Goal: Task Accomplishment & Management: Manage account settings

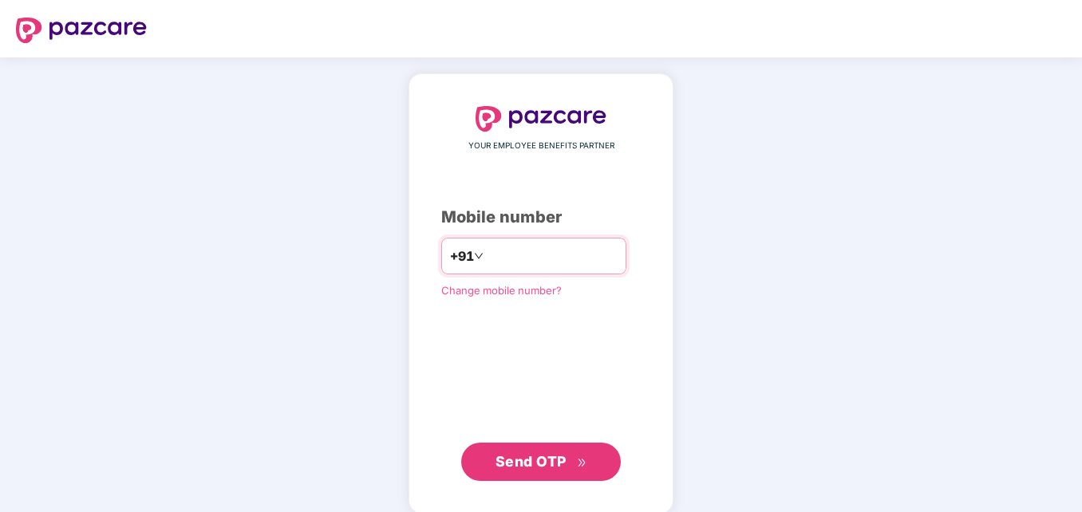
type input "**********"
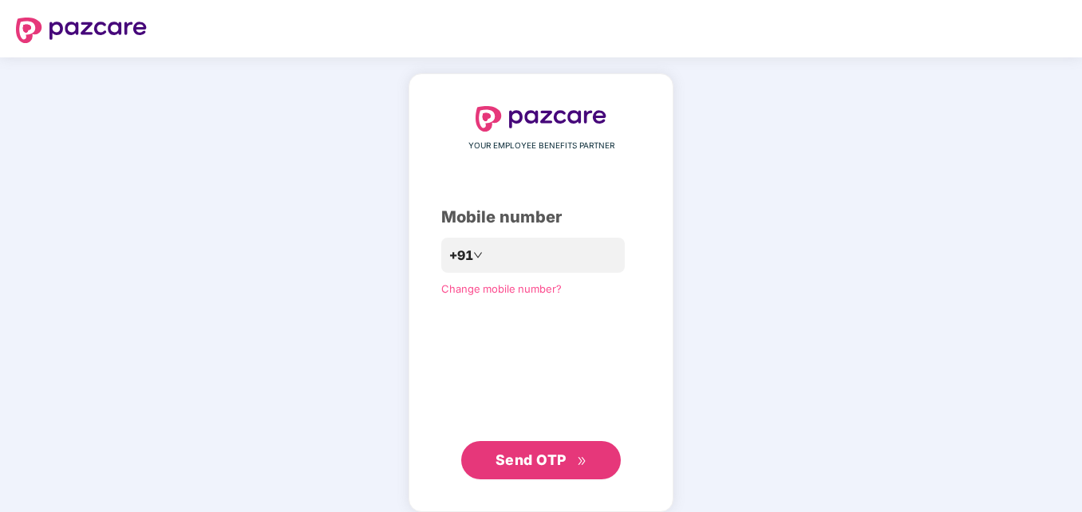
click at [673, 147] on div "**********" at bounding box center [540, 292] width 265 height 439
click at [550, 461] on span "Send OTP" at bounding box center [530, 460] width 71 height 17
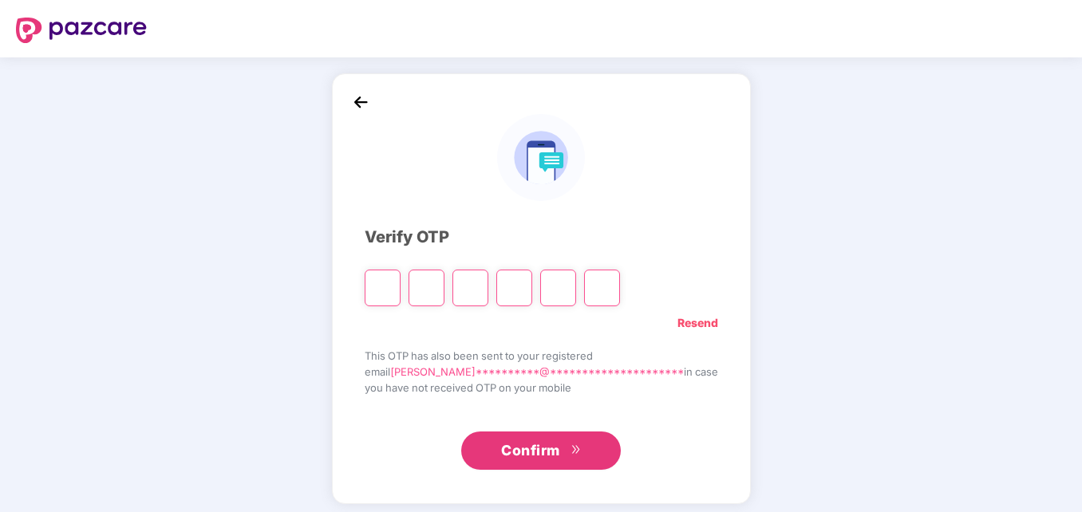
type input "*"
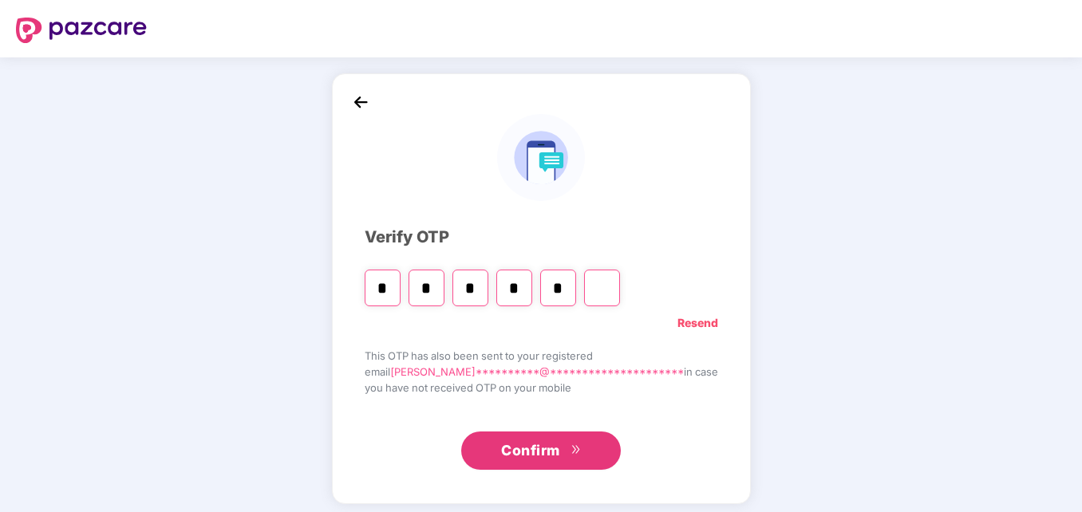
type input "*"
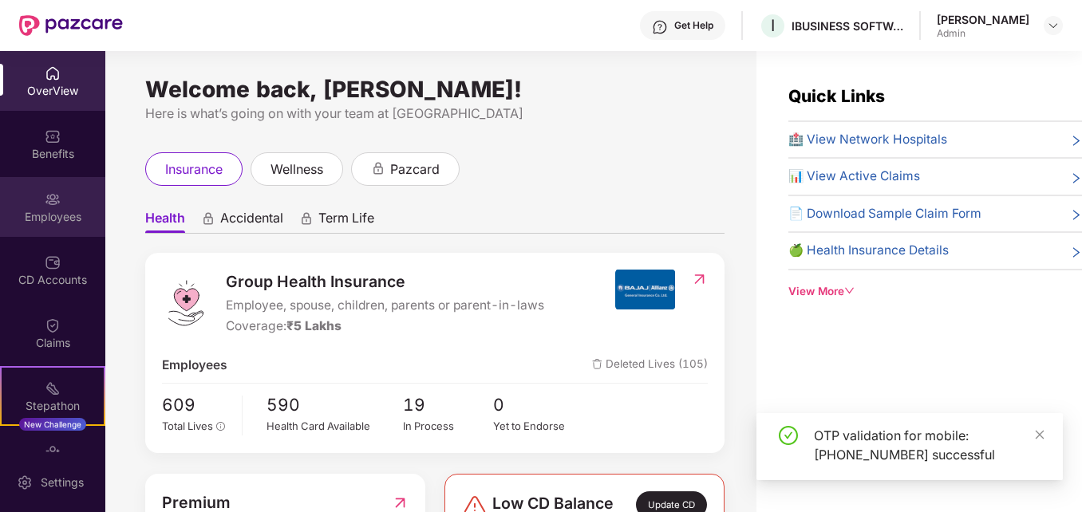
click at [53, 219] on div "Employees" at bounding box center [52, 217] width 105 height 16
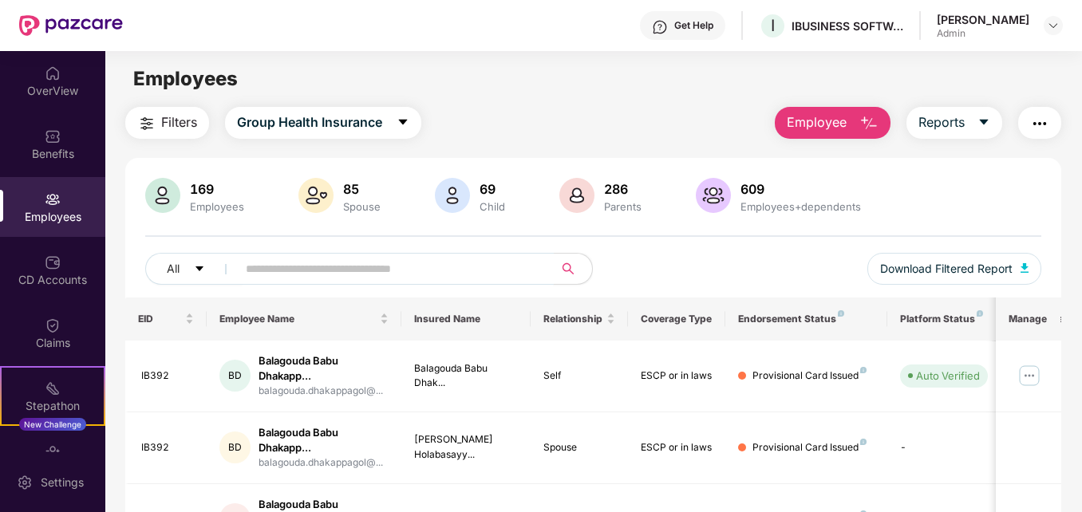
click at [286, 271] on input "text" at bounding box center [389, 269] width 286 height 24
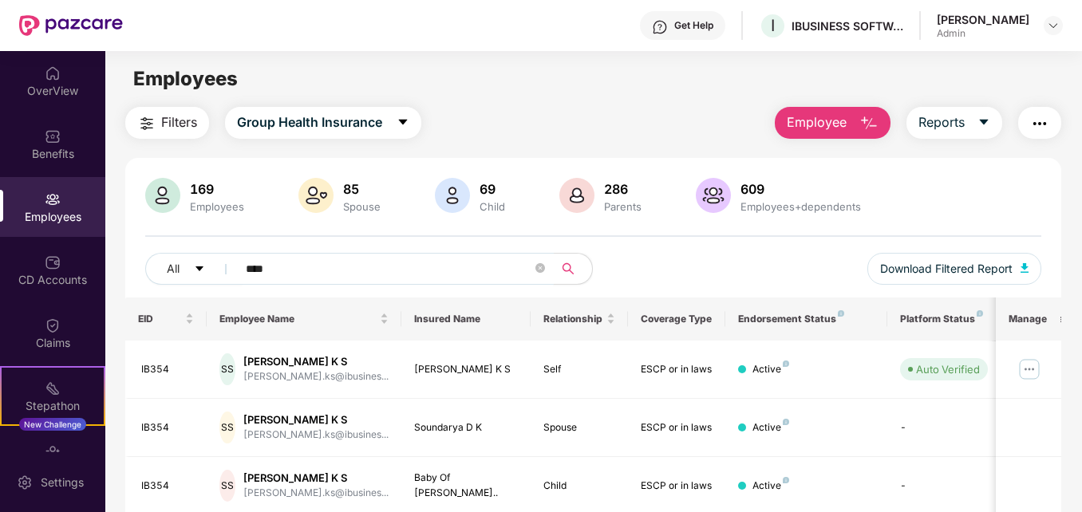
type input "****"
click at [716, 82] on div "Employees" at bounding box center [593, 79] width 976 height 30
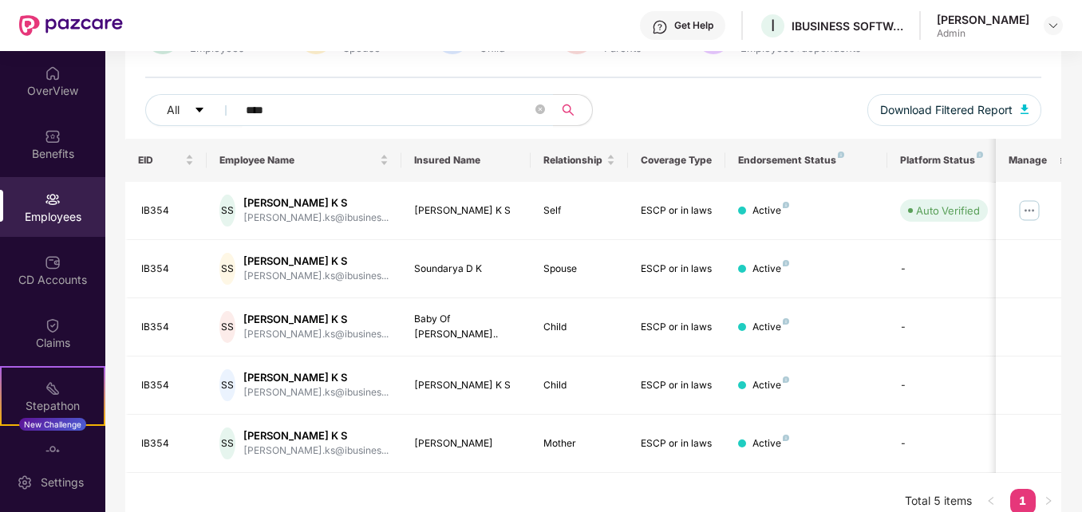
scroll to position [160, 0]
click at [1029, 215] on img at bounding box center [1029, 210] width 26 height 26
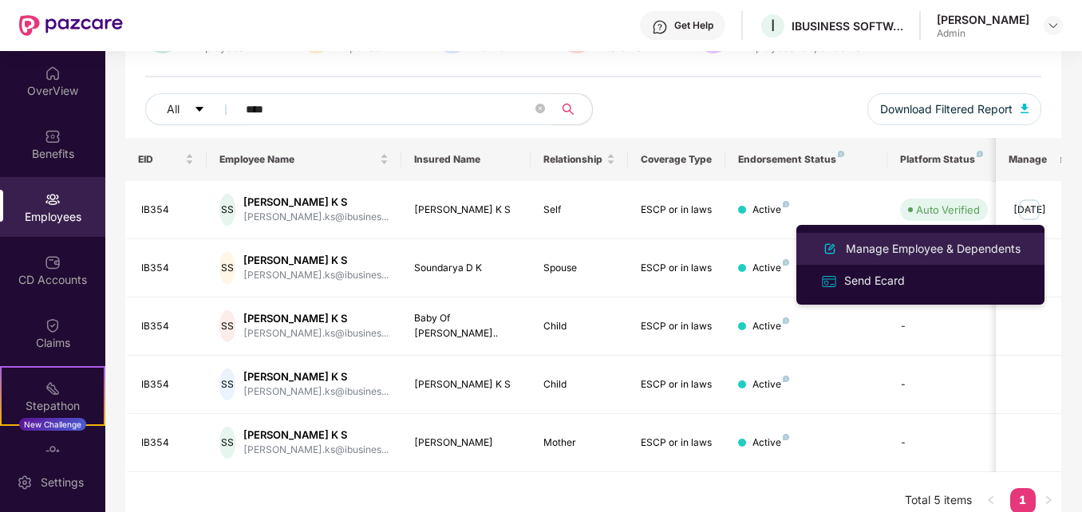
click at [884, 251] on div "Manage Employee & Dependents" at bounding box center [932, 249] width 181 height 18
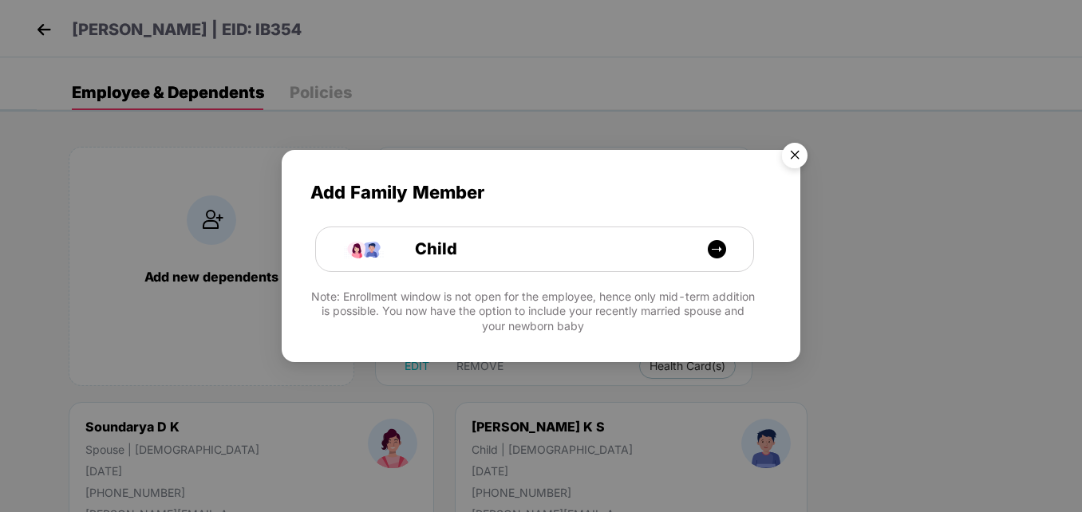
click at [801, 156] on img "Close" at bounding box center [794, 158] width 45 height 45
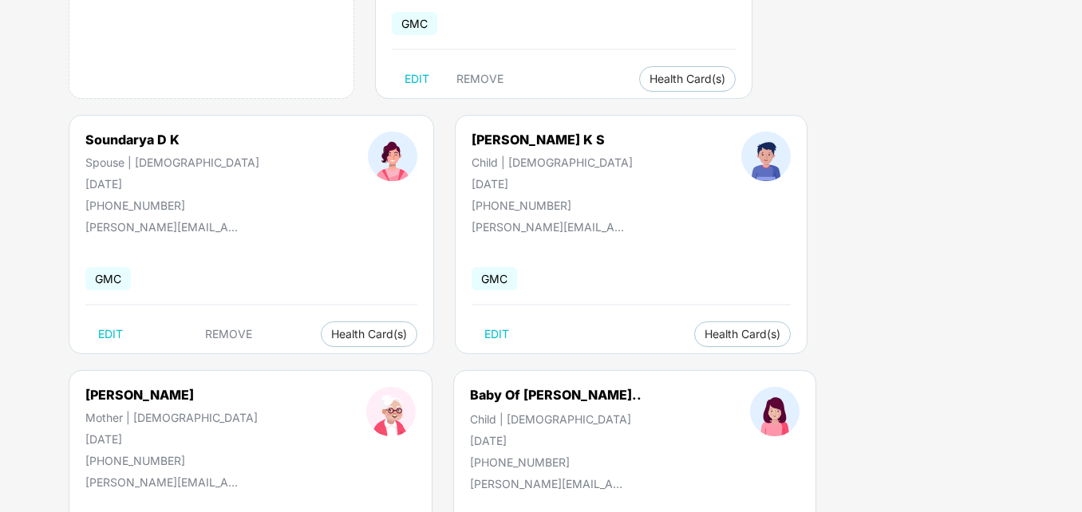
scroll to position [319, 0]
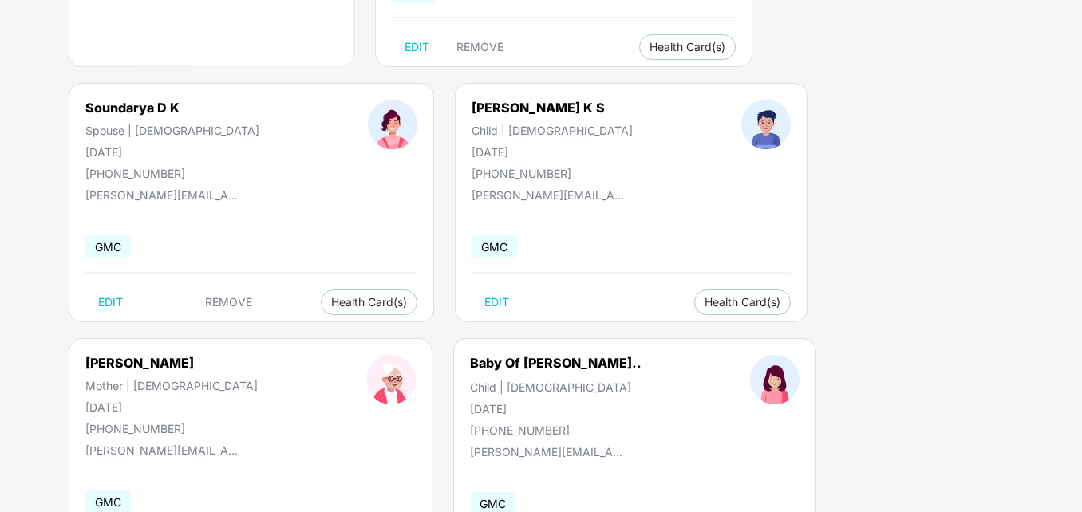
click at [1081, 483] on div "Add new dependents [PERSON_NAME] K S Employee | [DEMOGRAPHIC_DATA] [DATE] [PHON…" at bounding box center [559, 211] width 1045 height 814
click at [1003, 405] on div "Add new dependents [PERSON_NAME] K S Employee | [DEMOGRAPHIC_DATA] [DATE] [PHON…" at bounding box center [559, 211] width 1045 height 814
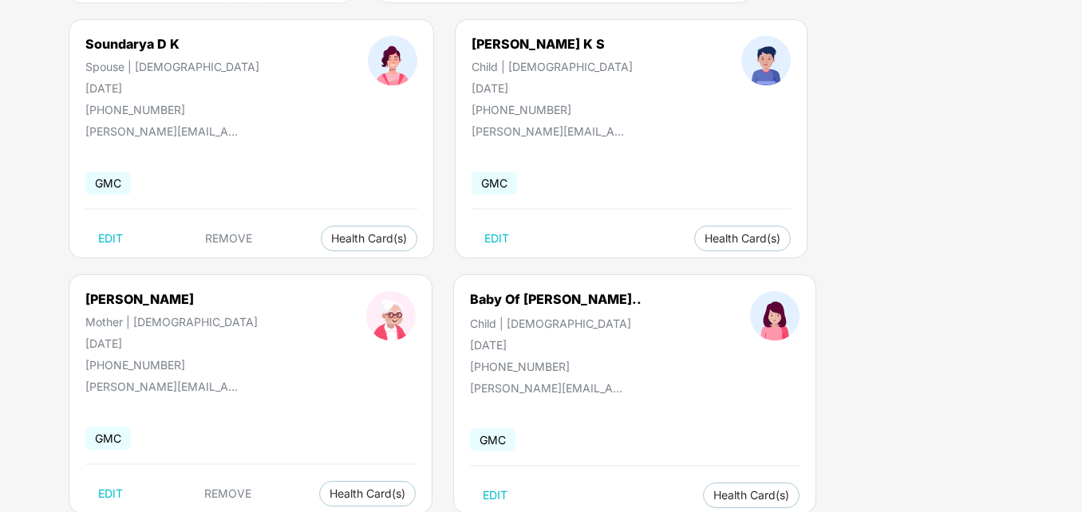
scroll to position [415, 0]
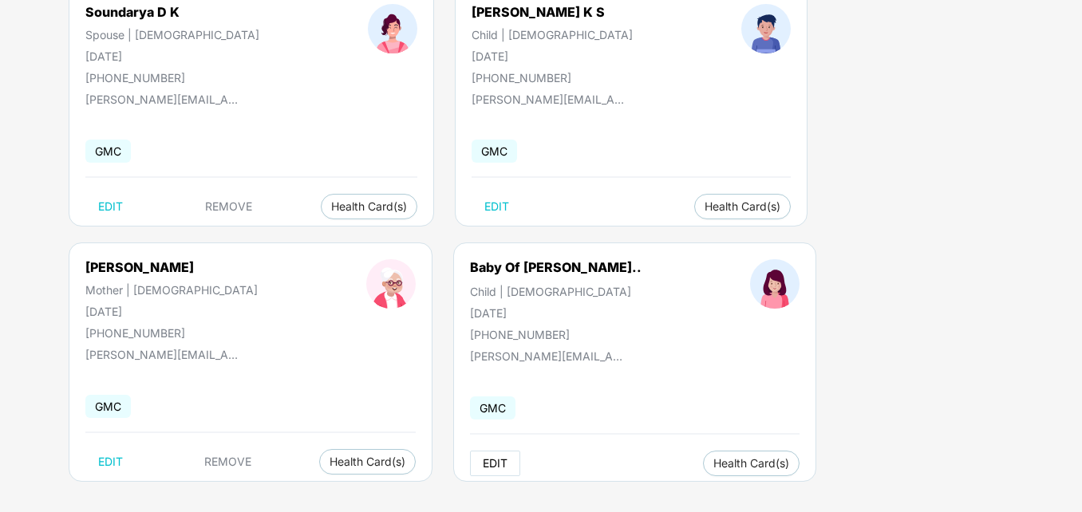
click at [483, 464] on span "EDIT" at bounding box center [495, 463] width 25 height 13
select select "*****"
select select "******"
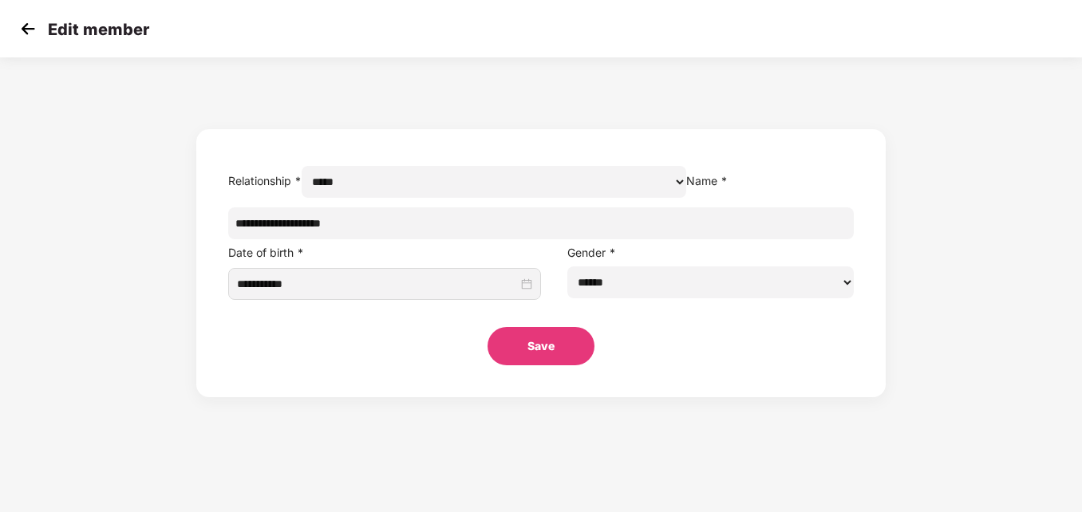
scroll to position [0, 0]
click at [493, 239] on input "**********" at bounding box center [540, 223] width 625 height 32
type input "*"
type input "**********"
click at [522, 365] on button "Save" at bounding box center [540, 346] width 107 height 38
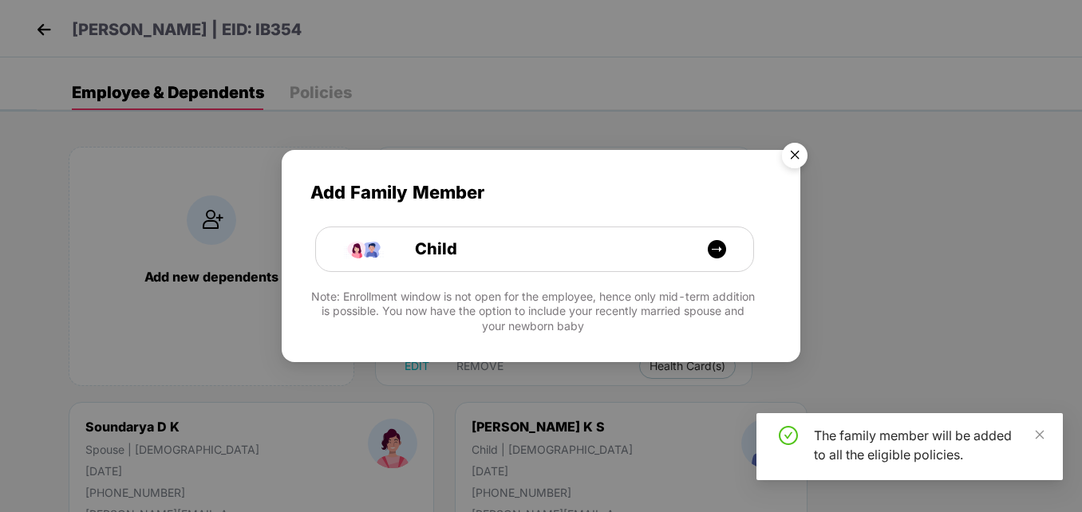
click at [798, 160] on img "Close" at bounding box center [794, 158] width 45 height 45
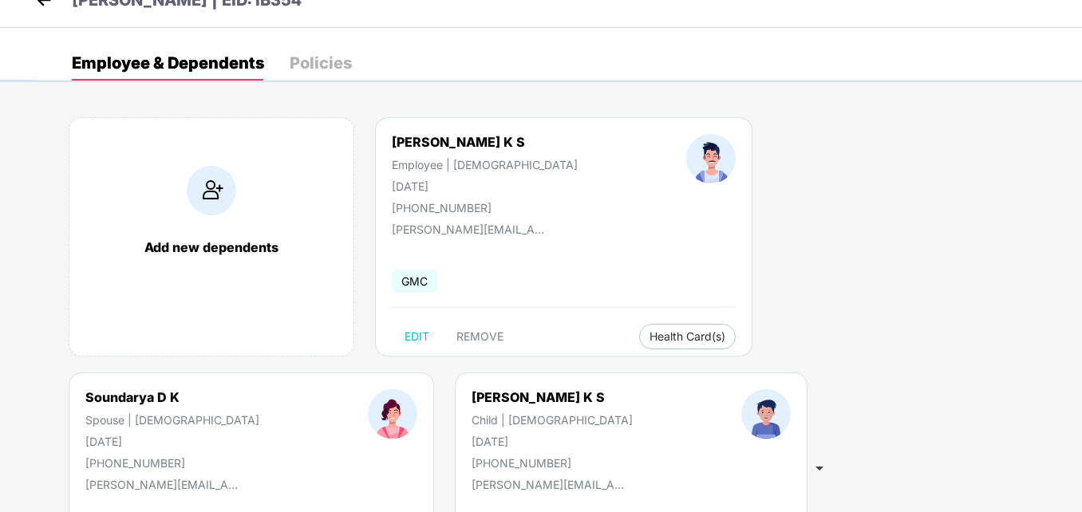
scroll to position [32, 0]
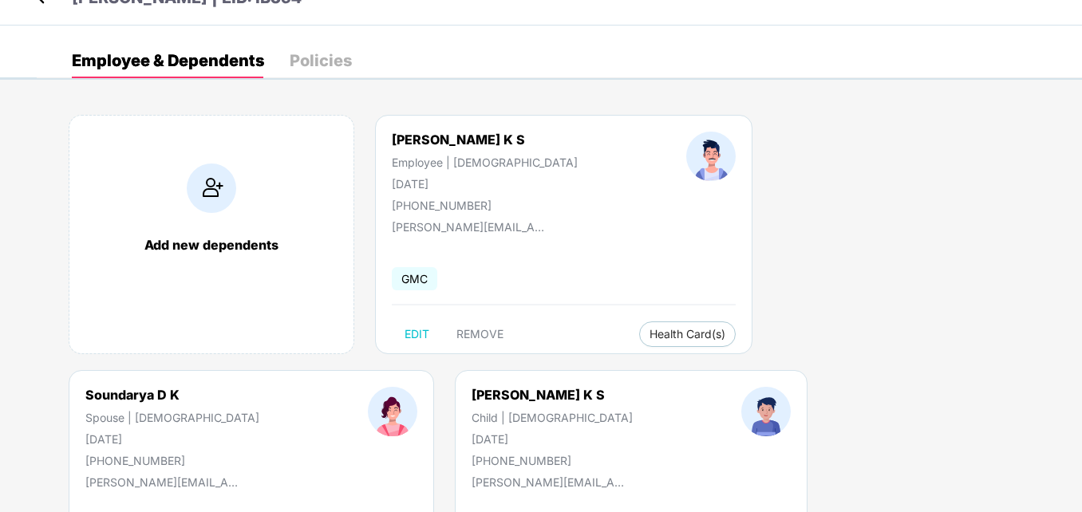
click at [1055, 460] on div "Add new dependents [PERSON_NAME] K S Employee | [DEMOGRAPHIC_DATA] [DATE] [PHON…" at bounding box center [559, 498] width 1045 height 814
click at [967, 83] on div "Employee & Dependents Policies Add new dependents [PERSON_NAME] K S Employee | …" at bounding box center [559, 474] width 1045 height 862
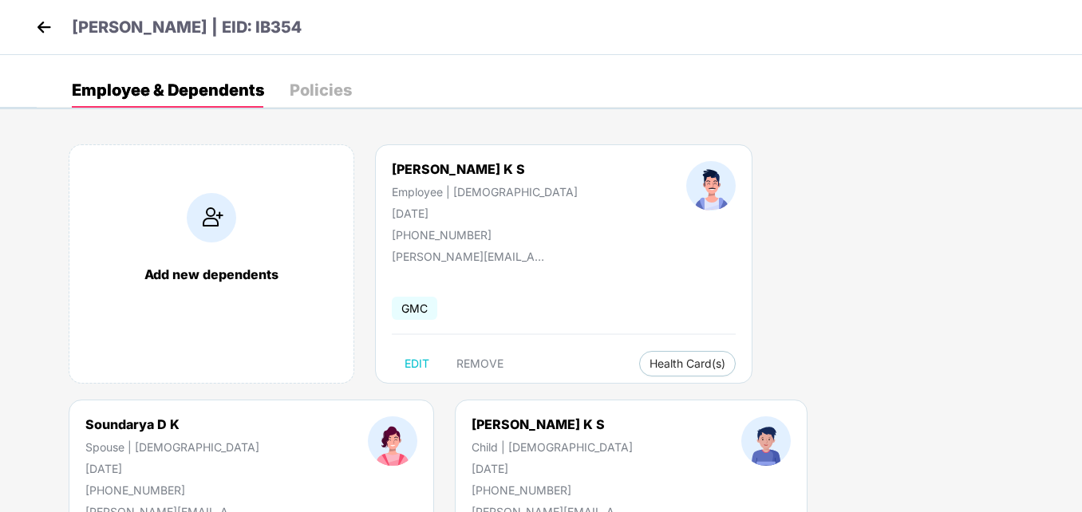
scroll to position [0, 0]
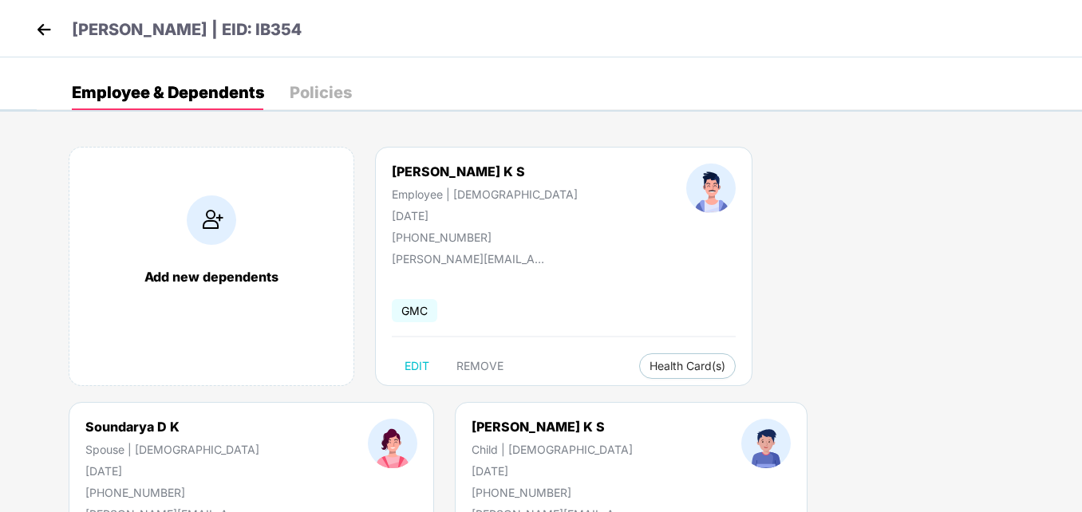
click at [84, 27] on p "[PERSON_NAME] | EID: IB354" at bounding box center [187, 30] width 230 height 25
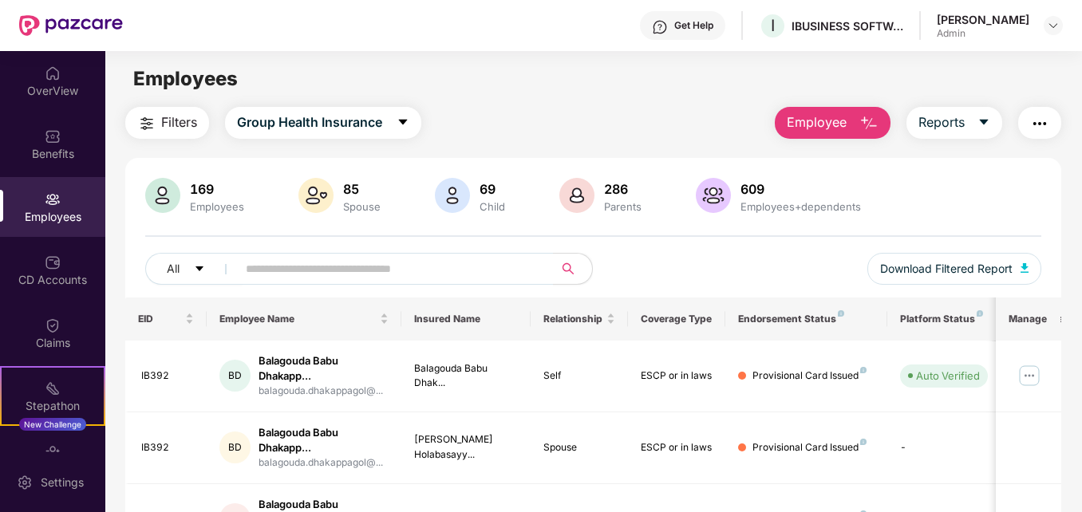
click at [706, 108] on div "Filters Group Health Insurance Employee Reports" at bounding box center [592, 123] width 935 height 32
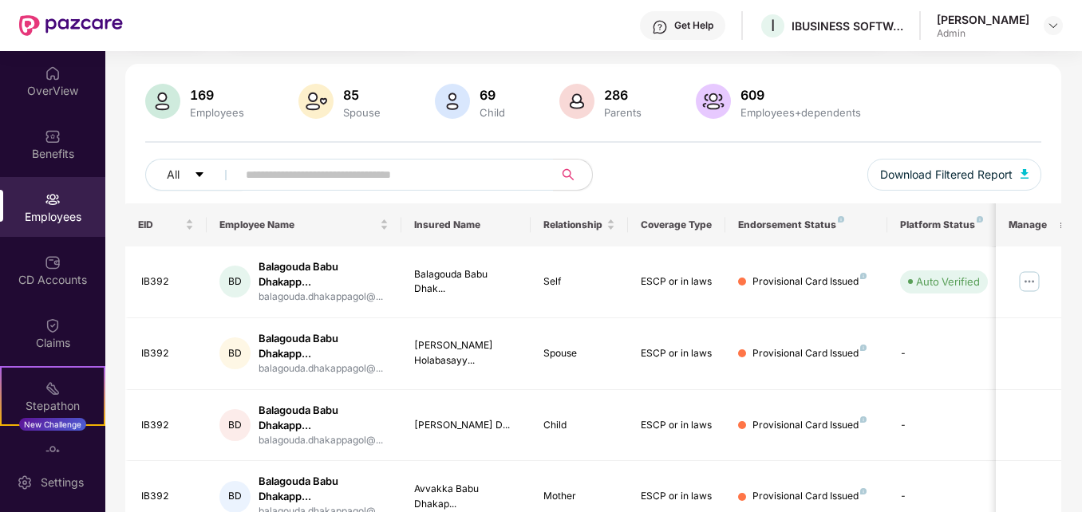
scroll to position [52, 0]
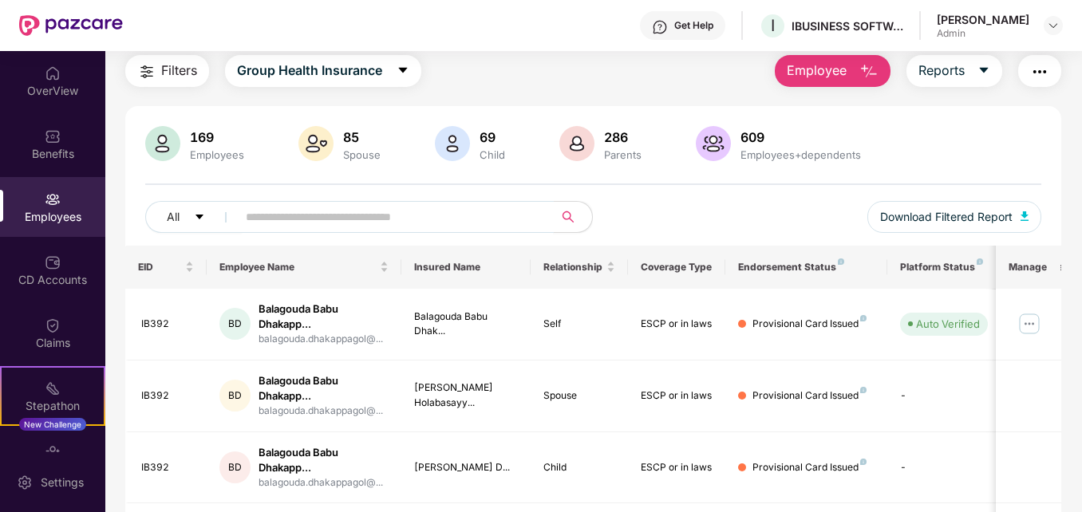
click at [358, 211] on input "text" at bounding box center [389, 217] width 286 height 24
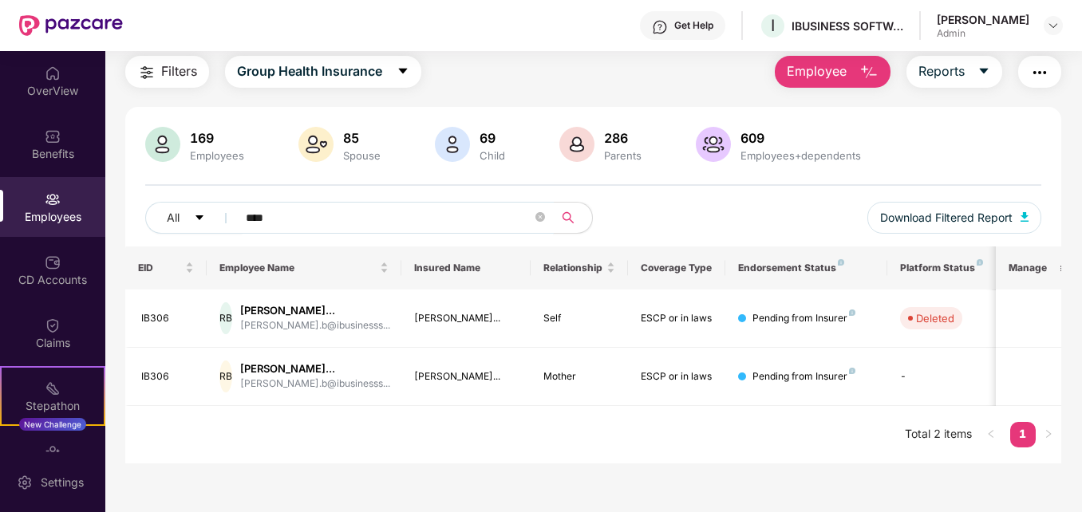
scroll to position [51, 0]
type input "*"
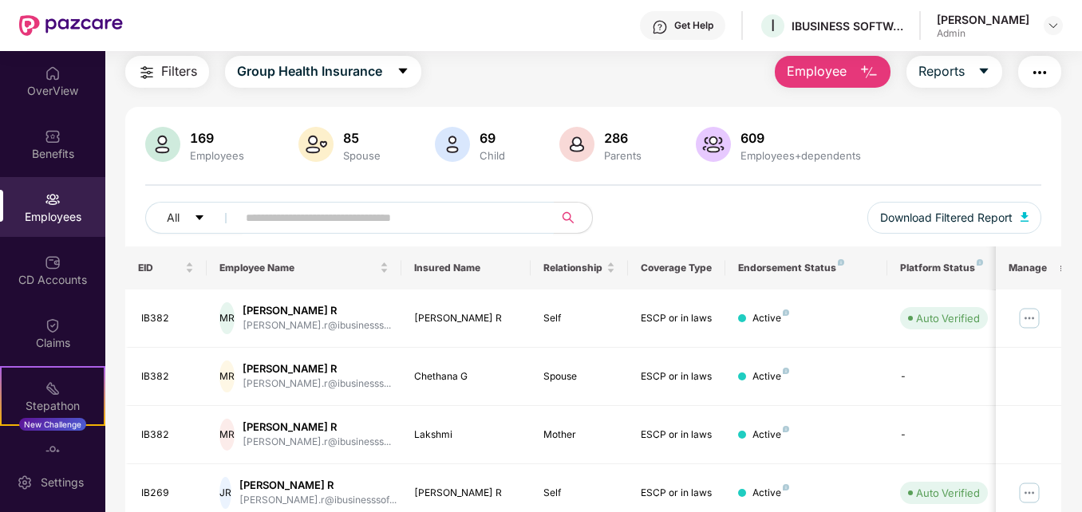
scroll to position [52, 0]
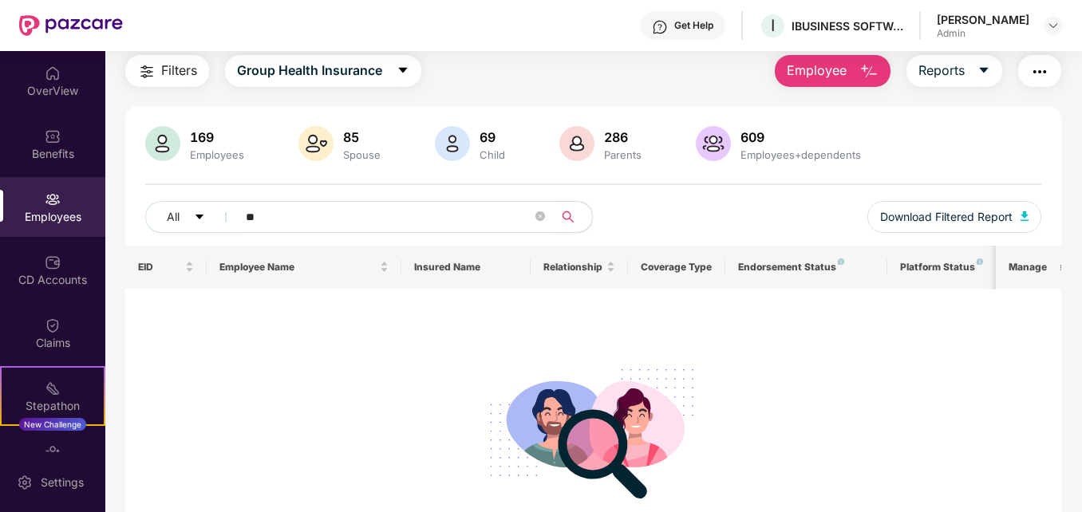
type input "*"
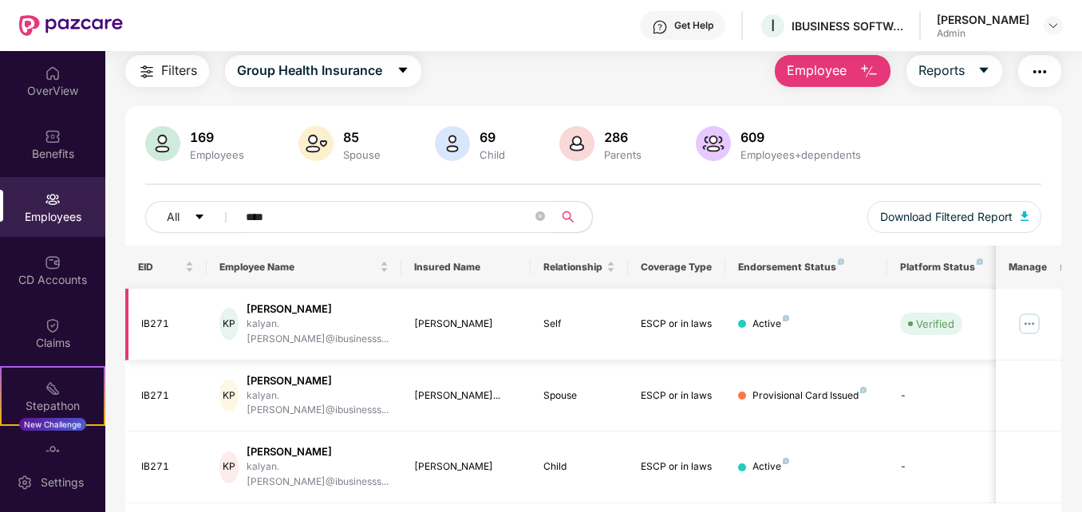
type input "****"
click at [1031, 329] on img at bounding box center [1029, 324] width 26 height 26
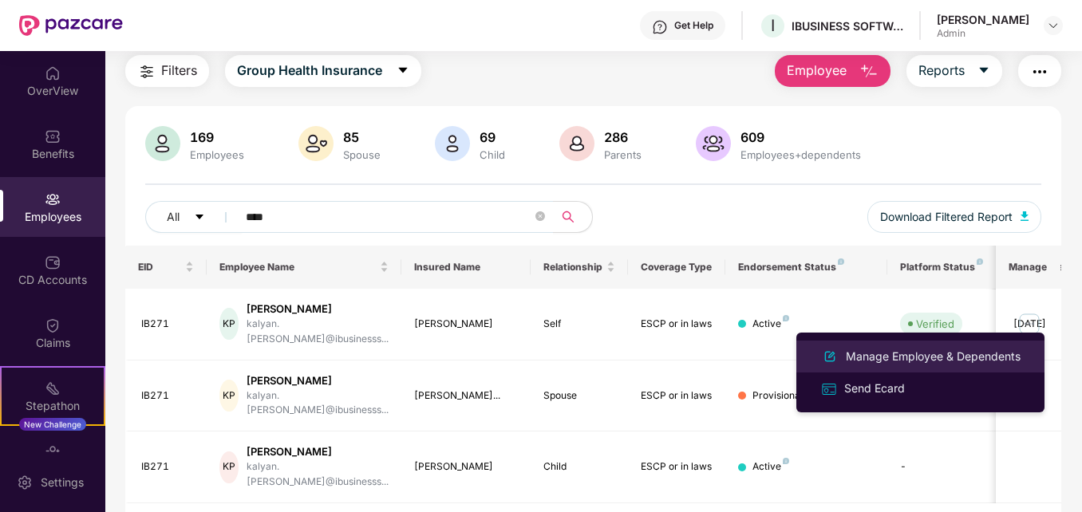
click at [887, 356] on div "Manage Employee & Dependents" at bounding box center [932, 357] width 181 height 18
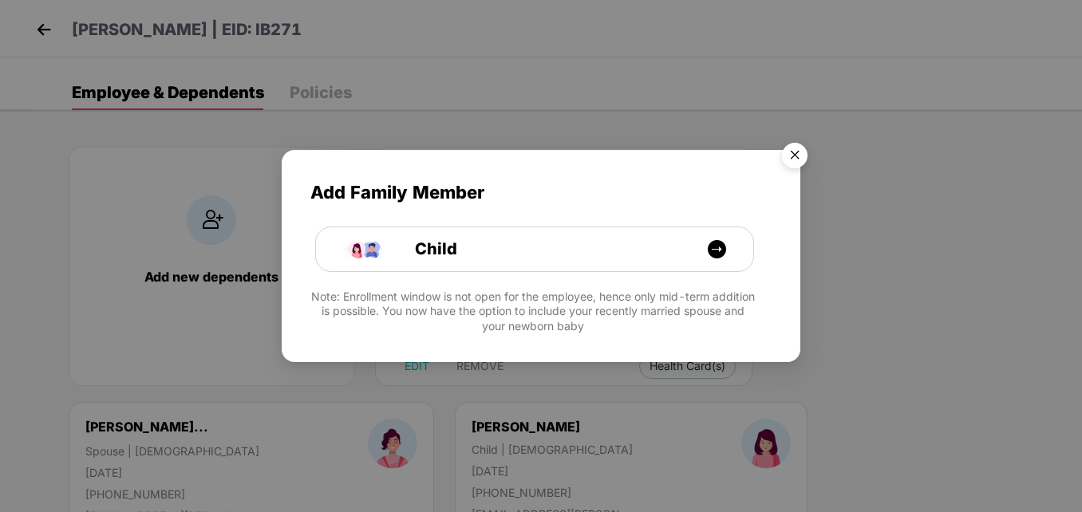
click at [790, 153] on img "Close" at bounding box center [794, 158] width 45 height 45
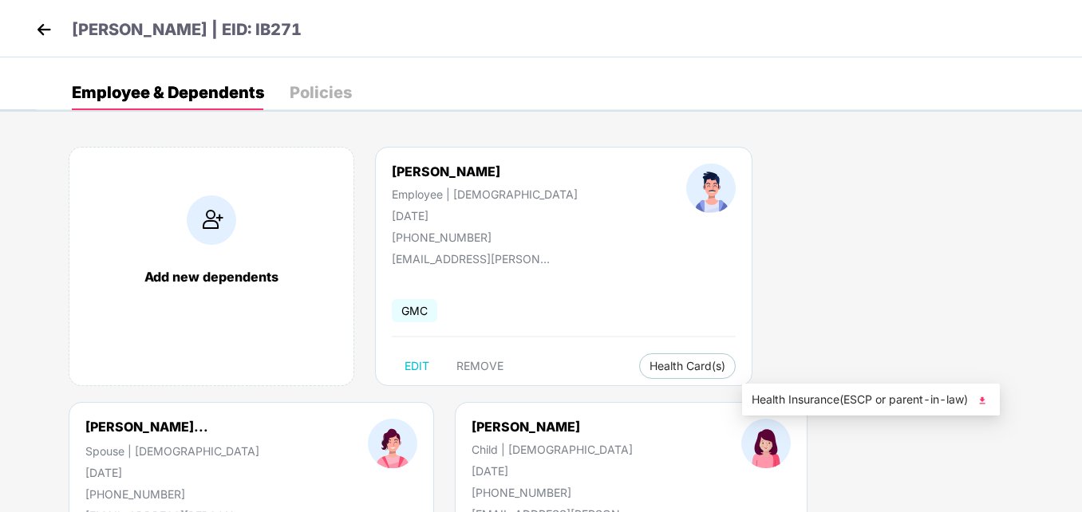
click at [985, 405] on img at bounding box center [982, 401] width 16 height 16
